Goal: Task Accomplishment & Management: Manage account settings

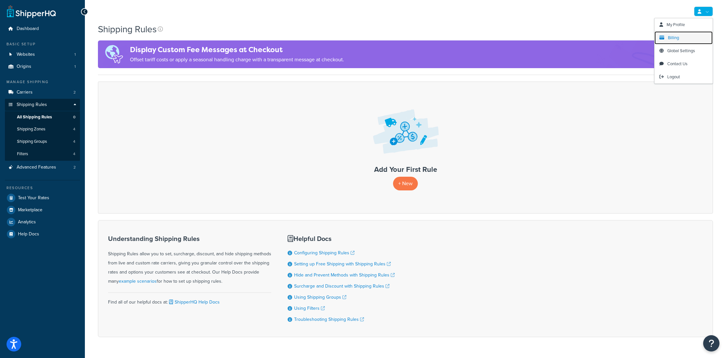
click at [678, 38] on span "Billing" at bounding box center [673, 38] width 11 height 6
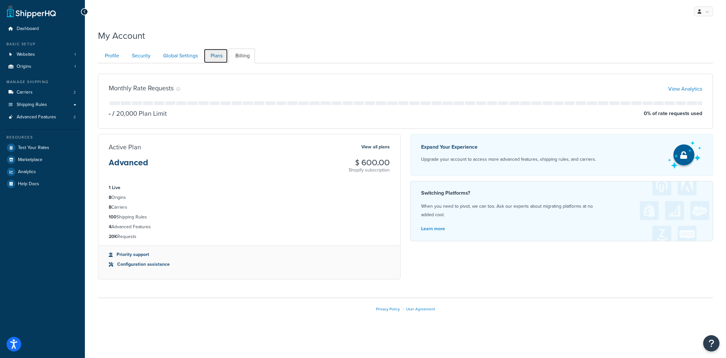
click at [217, 56] on link "Plans" at bounding box center [216, 56] width 24 height 15
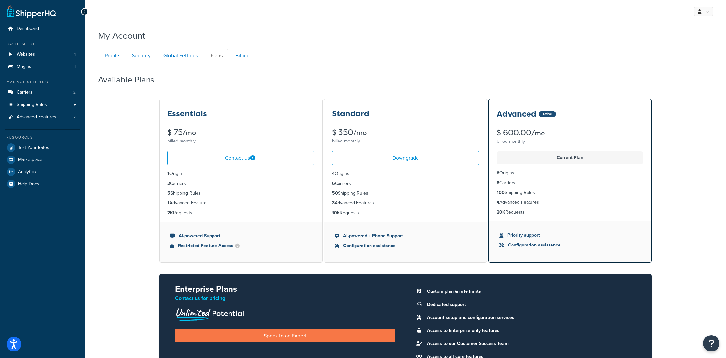
scroll to position [63, 0]
